Goal: Information Seeking & Learning: Compare options

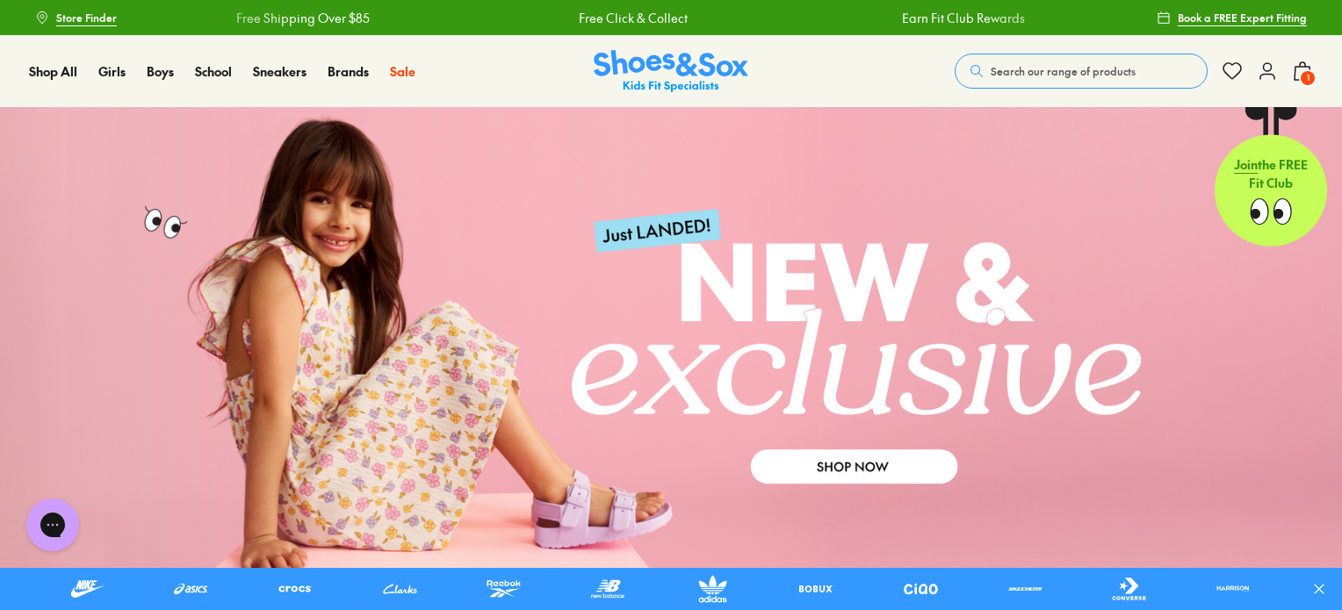
click at [1043, 69] on span "Search our range of products" at bounding box center [1063, 71] width 145 height 16
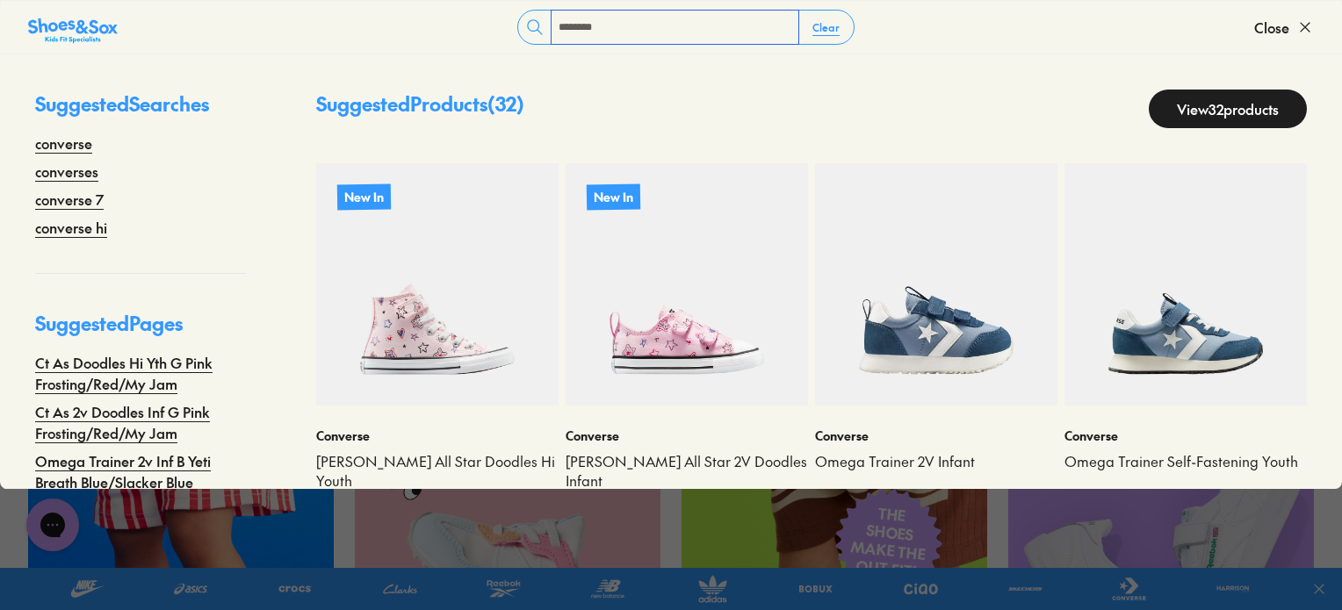
scroll to position [263, 0]
type input "********"
click at [1173, 111] on link "View 32 products" at bounding box center [1228, 109] width 158 height 39
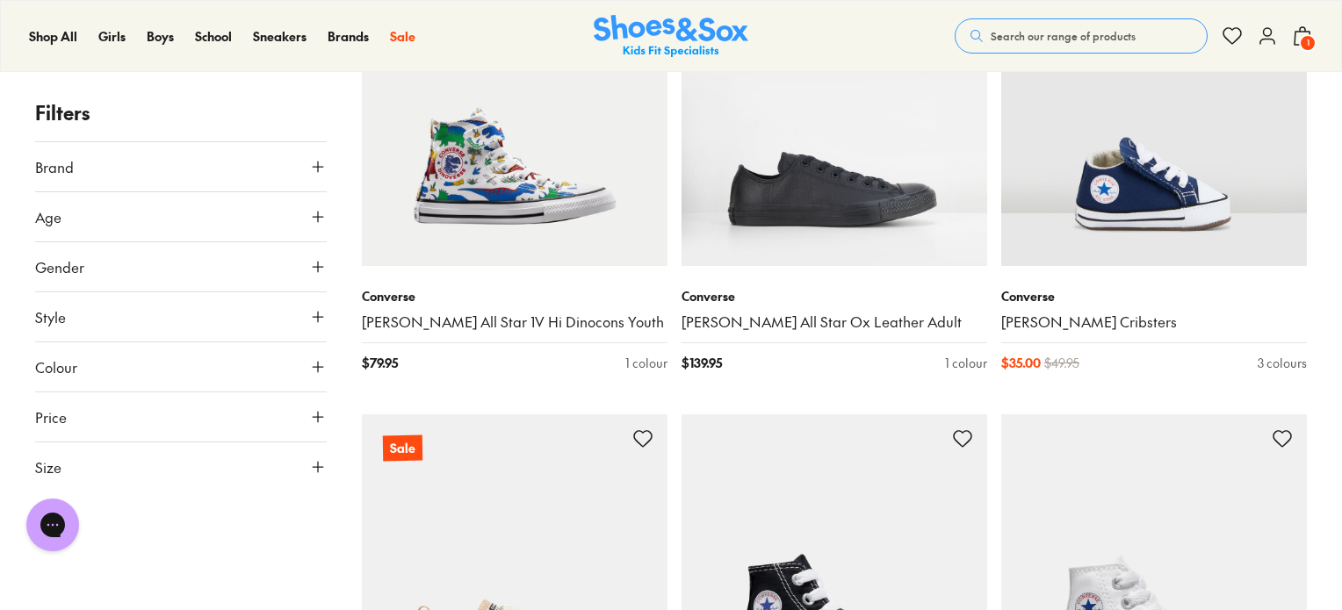
scroll to position [3952, 0]
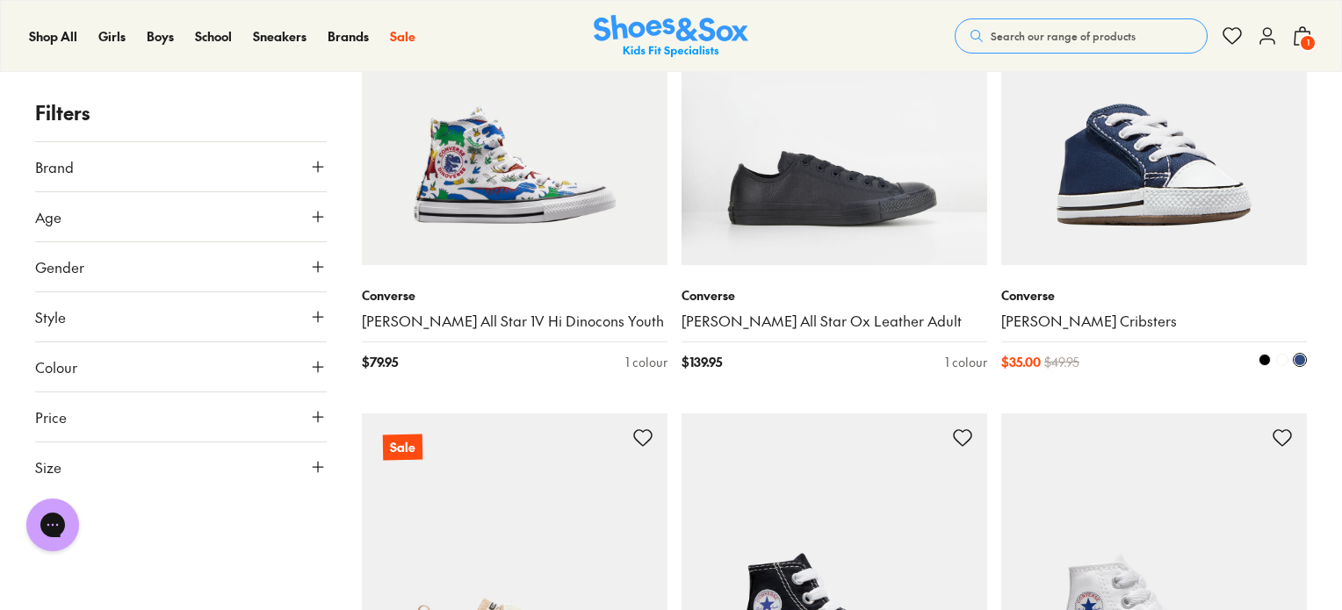
click at [1093, 225] on img at bounding box center [1154, 113] width 306 height 306
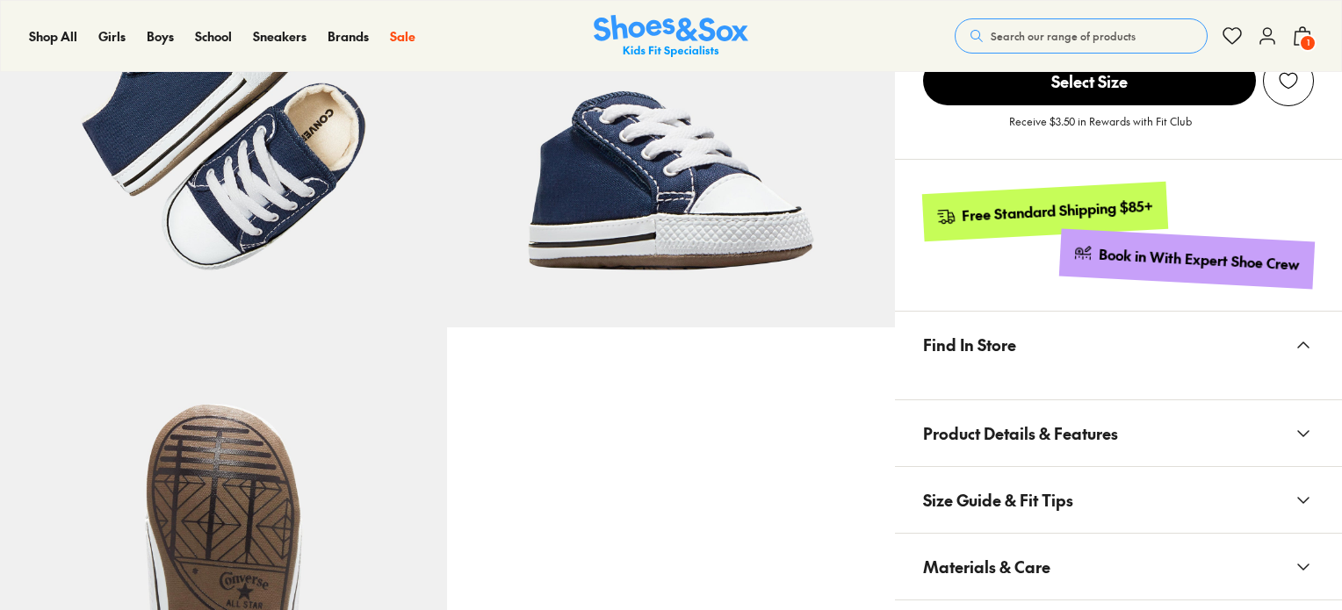
select select "*"
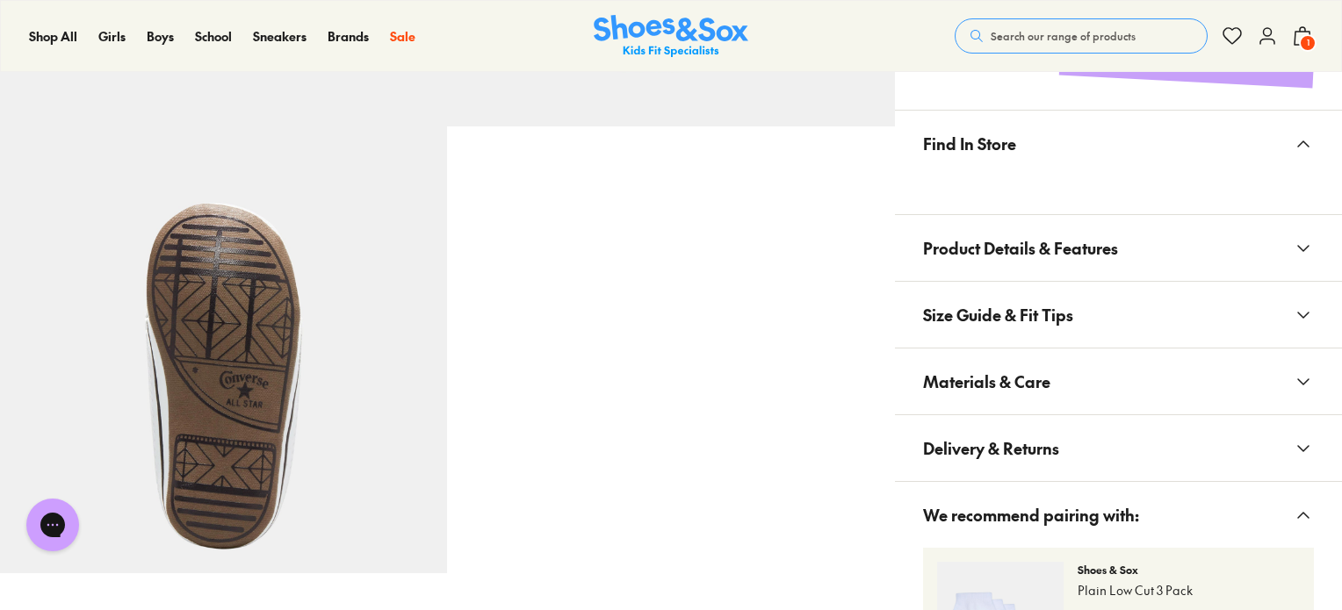
click at [1043, 356] on span "Materials & Care" at bounding box center [986, 382] width 127 height 52
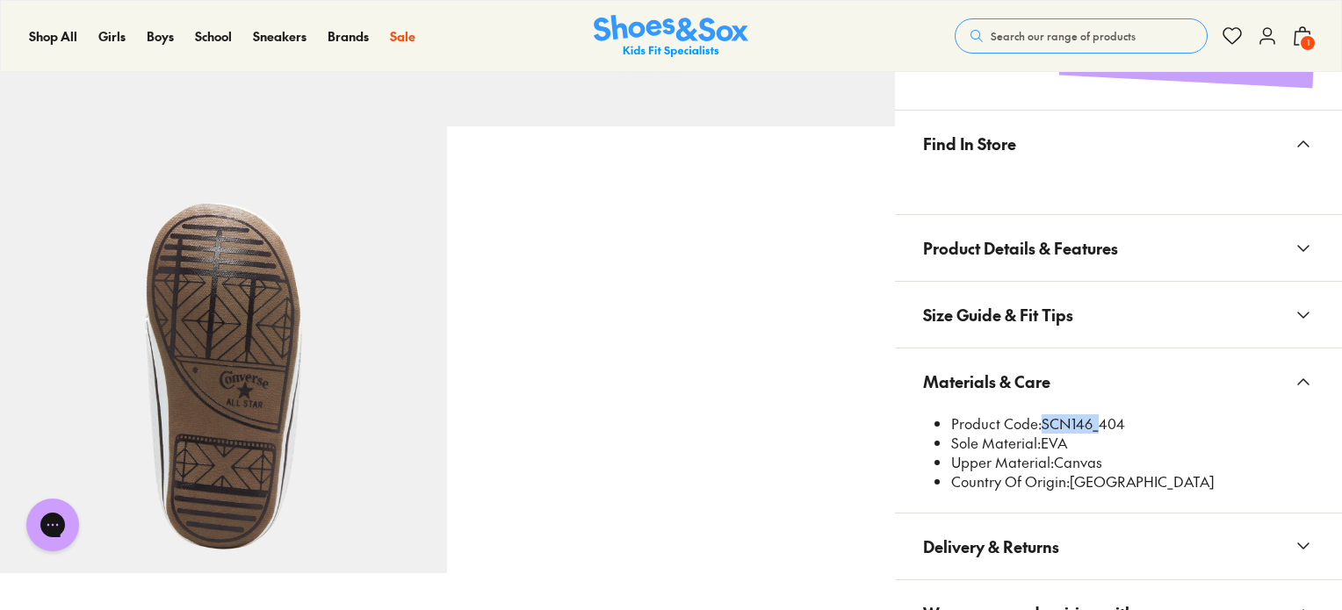
drag, startPoint x: 1093, startPoint y: 382, endPoint x: 1040, endPoint y: 376, distance: 53.1
click at [1040, 415] on li "Product Code: SCN146_404" at bounding box center [1132, 424] width 363 height 19
copy li "SCN146"
click at [1137, 415] on li "Product Code: SCN146_404" at bounding box center [1132, 424] width 363 height 19
drag, startPoint x: 1128, startPoint y: 390, endPoint x: 1044, endPoint y: 386, distance: 83.6
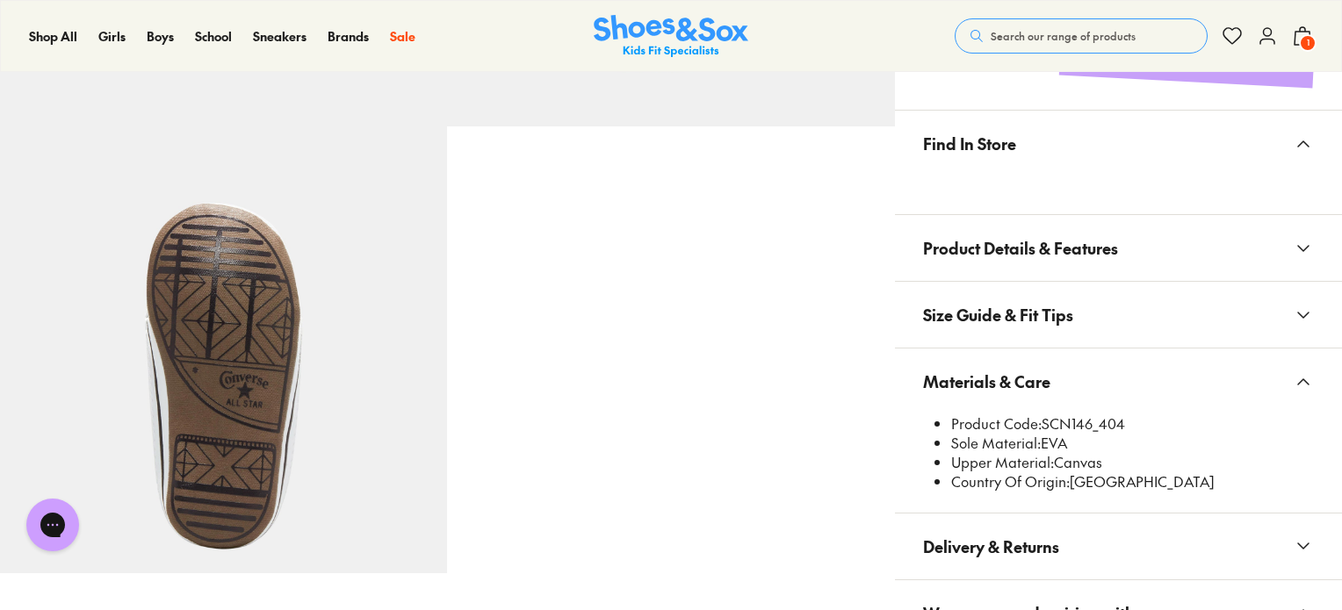
click at [1044, 415] on li "Product Code: SCN146_404" at bounding box center [1132, 424] width 363 height 19
copy li "SCN146_404"
click at [1017, 31] on span "Search our range of products" at bounding box center [1063, 36] width 145 height 16
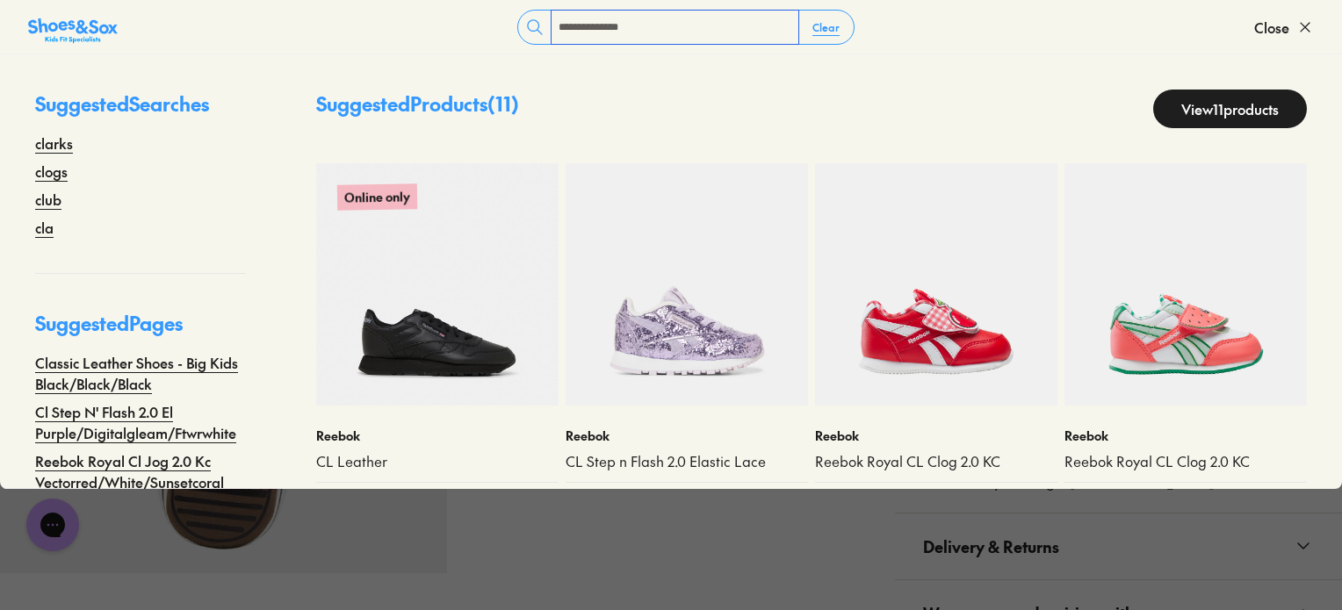
type input "**********"
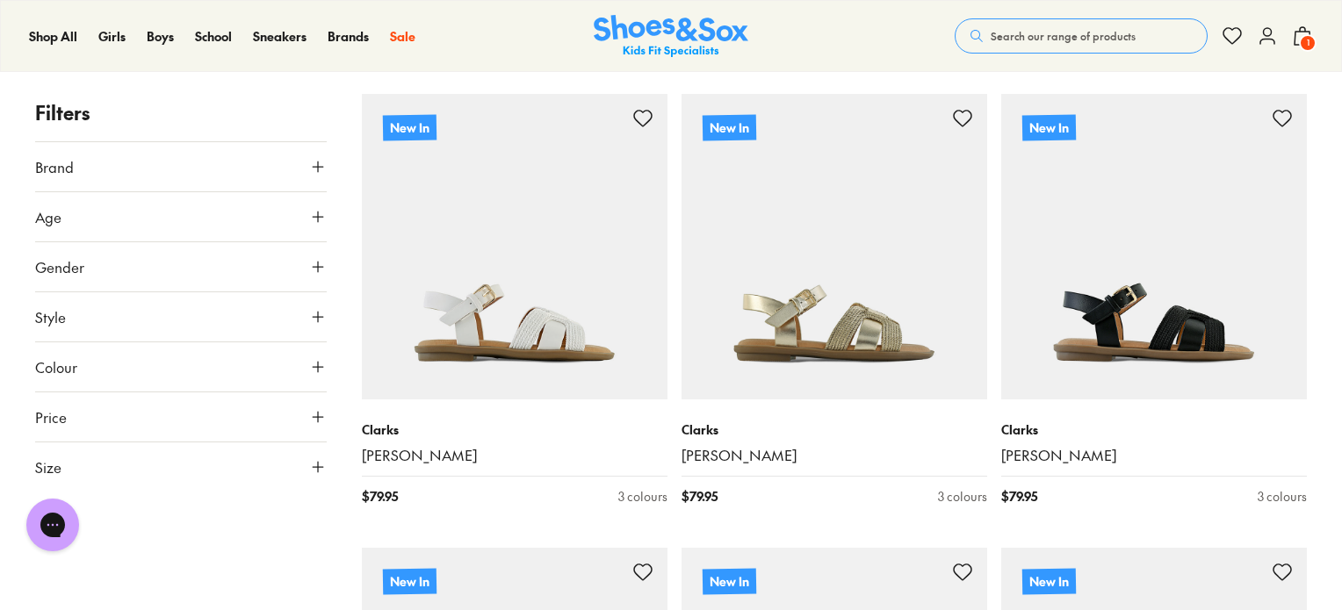
scroll to position [1535, 0]
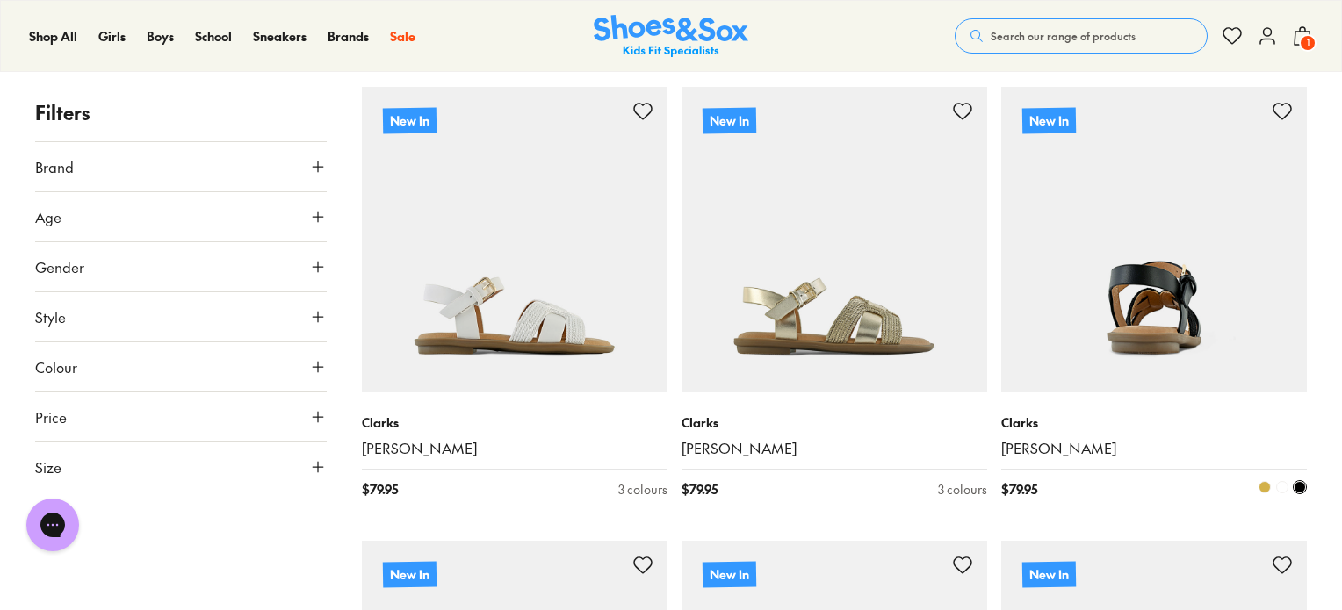
click at [1185, 320] on img at bounding box center [1154, 240] width 306 height 306
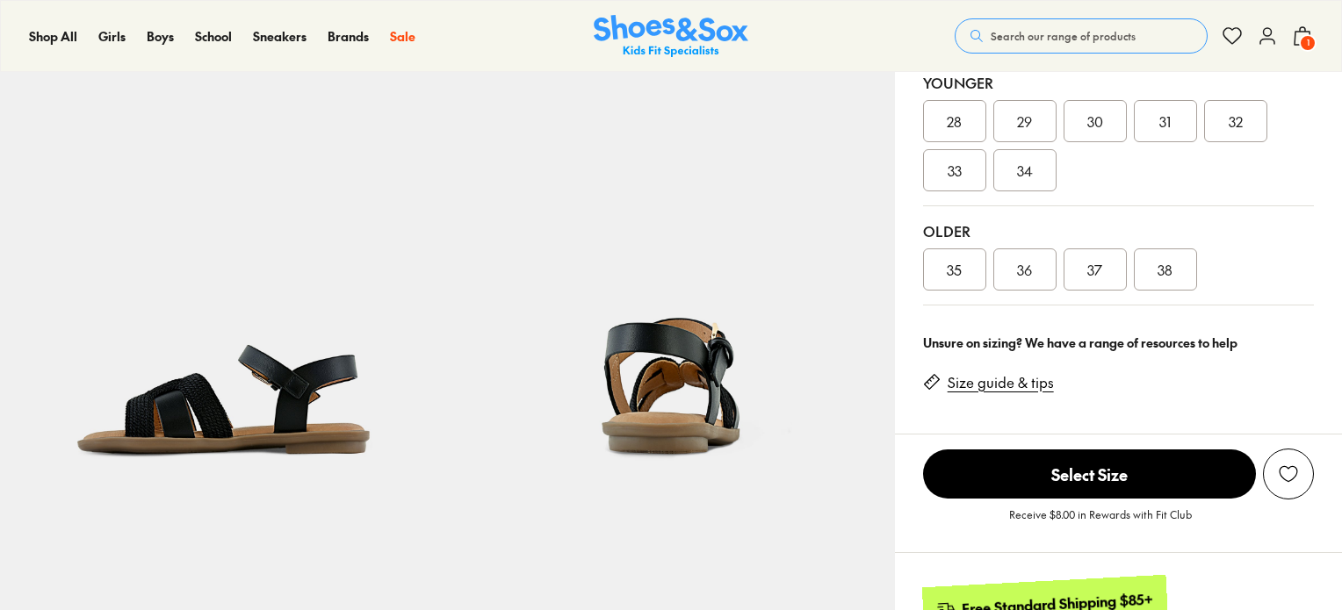
select select "*"
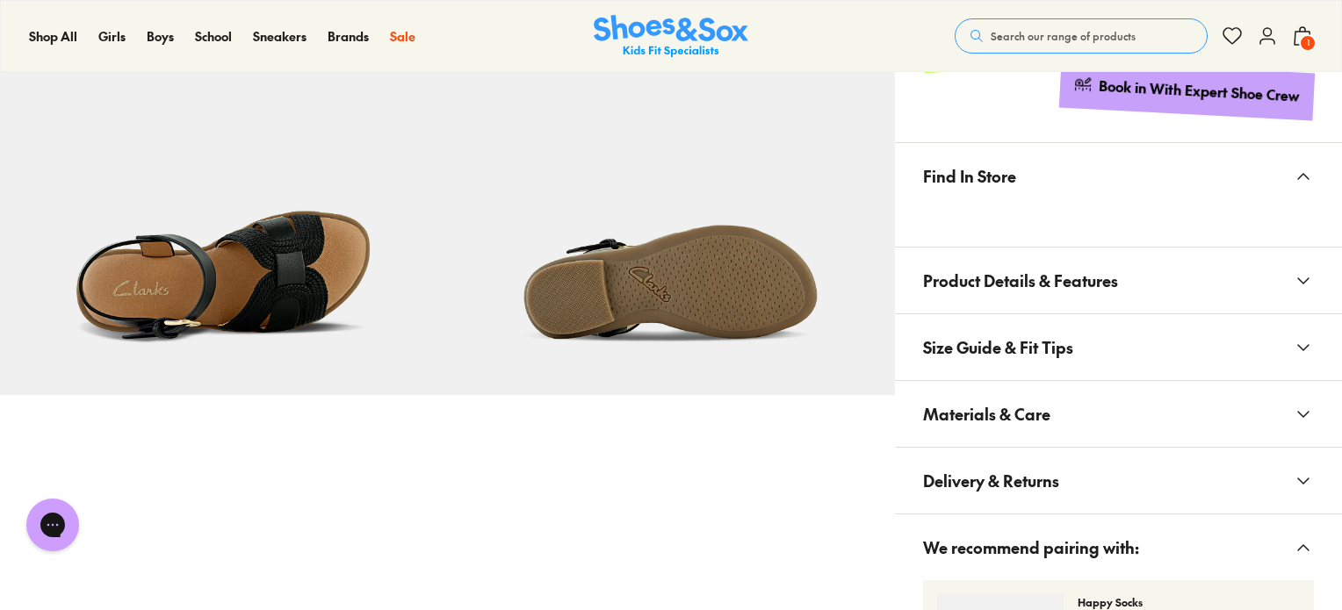
click at [1051, 428] on button "Materials & Care" at bounding box center [1118, 414] width 447 height 66
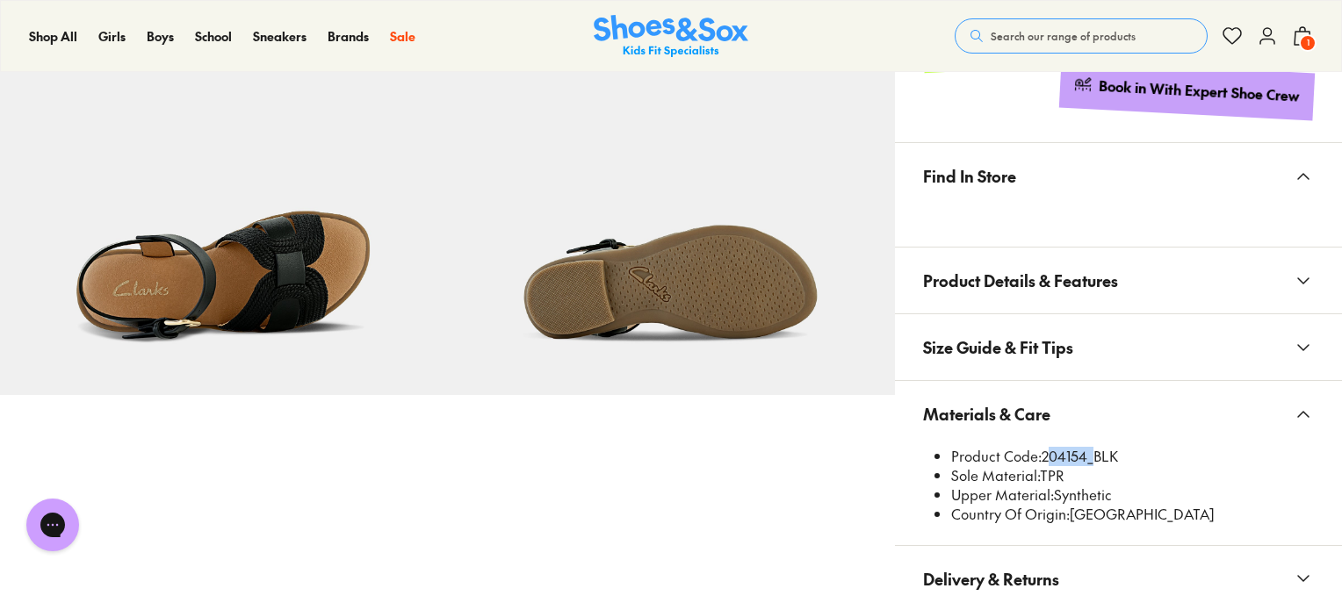
drag, startPoint x: 1086, startPoint y: 452, endPoint x: 1043, endPoint y: 449, distance: 43.2
click at [1043, 449] on li "Product Code: 204154_BLK" at bounding box center [1132, 456] width 363 height 19
copy li "204154"
click at [611, 314] on img at bounding box center [670, 171] width 447 height 447
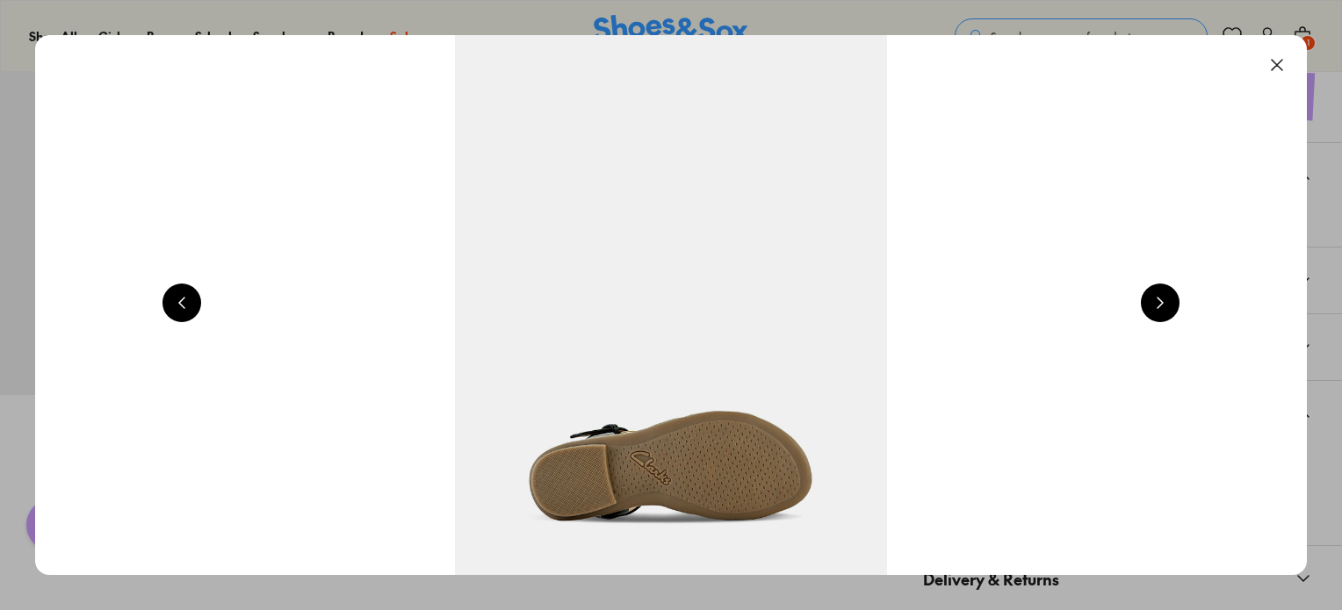
scroll to position [0, 7673]
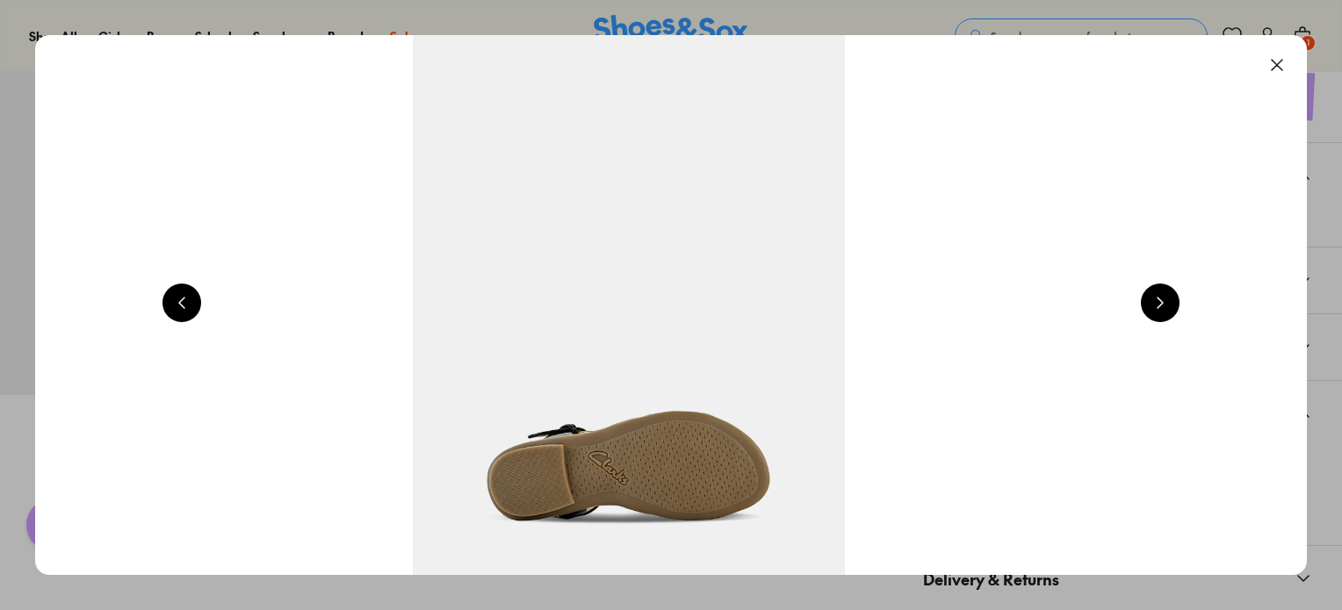
click at [1285, 74] on button at bounding box center [1277, 65] width 39 height 39
